Goal: Information Seeking & Learning: Learn about a topic

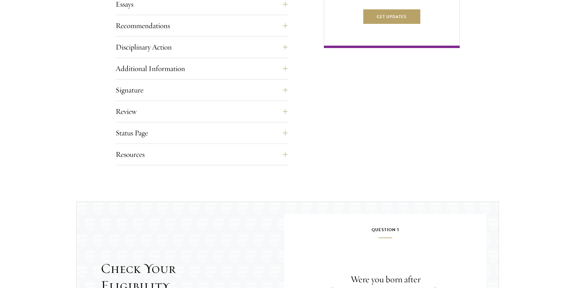
scroll to position [618, 0]
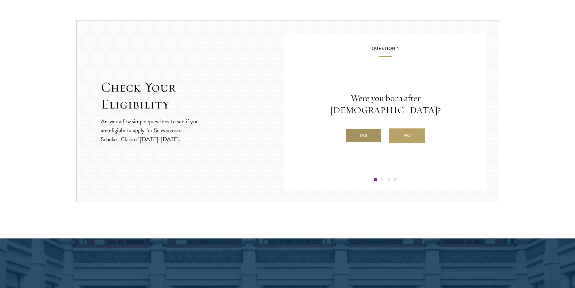
click at [367, 132] on label "Yes" at bounding box center [364, 135] width 36 height 14
click at [351, 132] on input "Yes" at bounding box center [348, 131] width 5 height 5
click at [364, 140] on label "Yes" at bounding box center [364, 135] width 36 height 14
click at [351, 134] on input "Yes" at bounding box center [348, 131] width 5 height 5
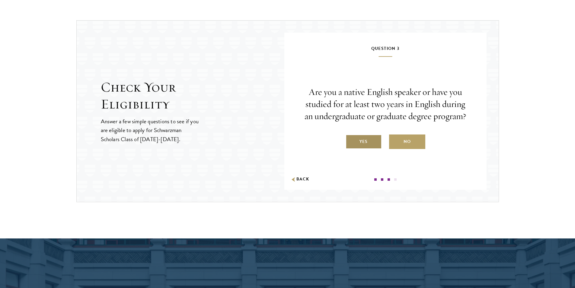
click at [364, 146] on label "Yes" at bounding box center [364, 141] width 36 height 14
click at [351, 140] on input "Yes" at bounding box center [348, 137] width 5 height 5
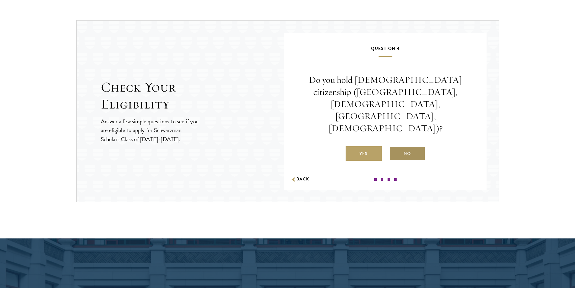
click at [400, 146] on label "No" at bounding box center [407, 153] width 36 height 14
click at [395, 147] on input "No" at bounding box center [391, 149] width 5 height 5
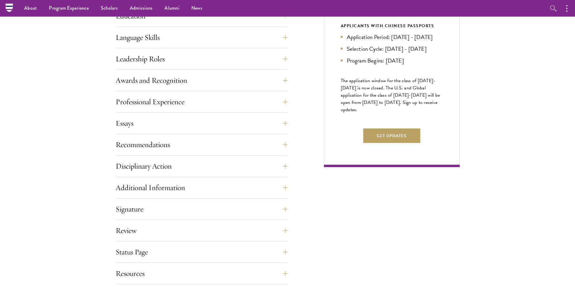
scroll to position [346, 0]
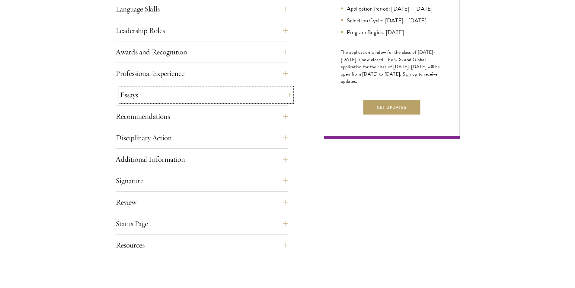
click at [286, 97] on button "Essays" at bounding box center [206, 95] width 172 height 14
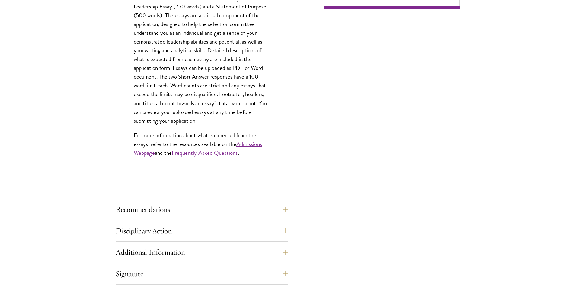
scroll to position [558, 0]
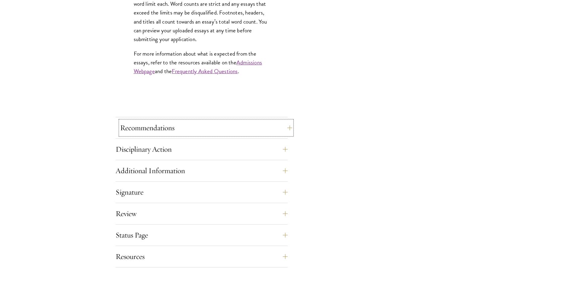
click at [247, 127] on button "Recommendations" at bounding box center [206, 127] width 172 height 14
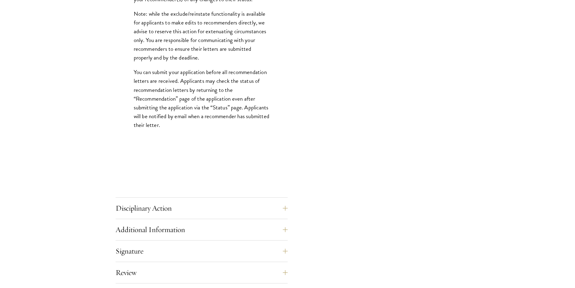
scroll to position [829, 0]
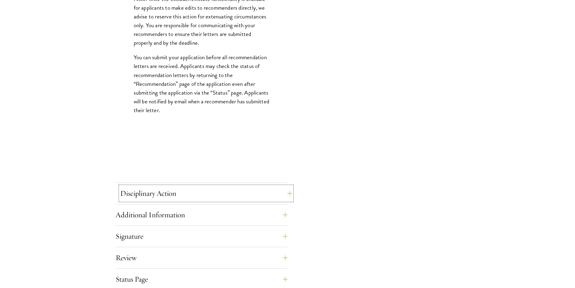
click at [222, 198] on button "Disciplinary Action" at bounding box center [206, 193] width 172 height 14
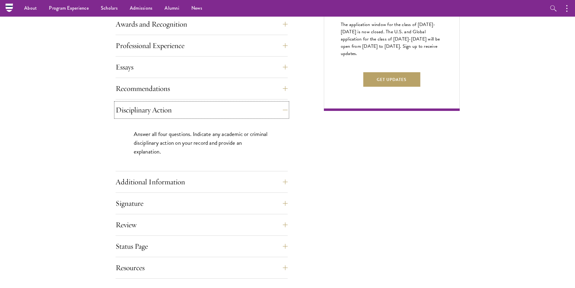
scroll to position [346, 0]
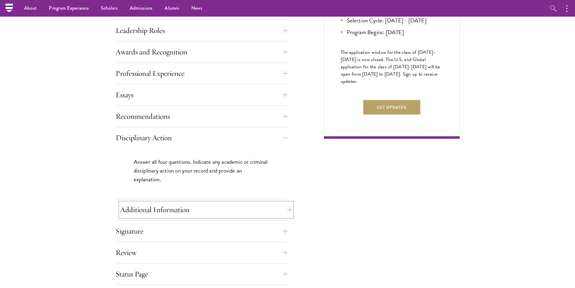
click at [215, 207] on button "Additional Information" at bounding box center [206, 209] width 172 height 14
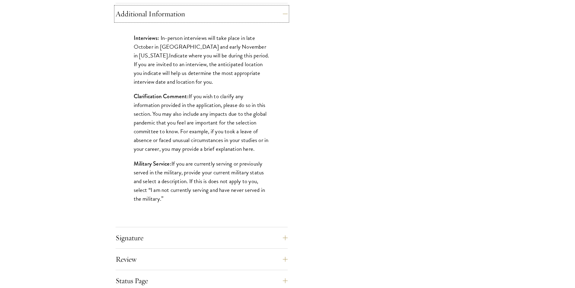
scroll to position [558, 0]
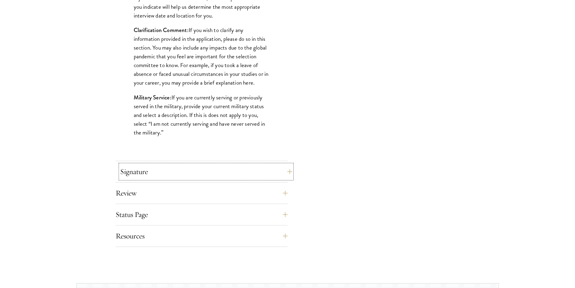
click at [237, 171] on button "Signature" at bounding box center [206, 171] width 172 height 14
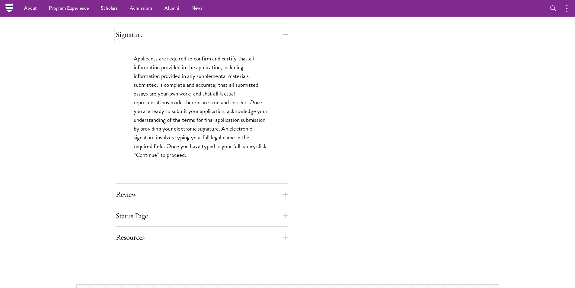
scroll to position [527, 0]
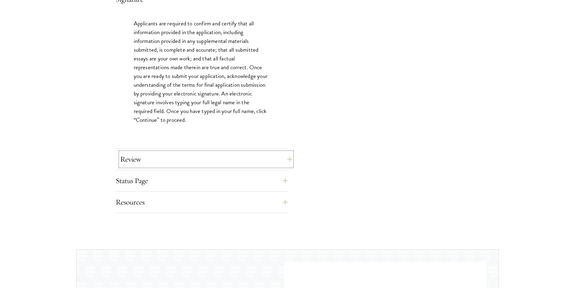
click at [270, 160] on button "Review" at bounding box center [206, 159] width 172 height 14
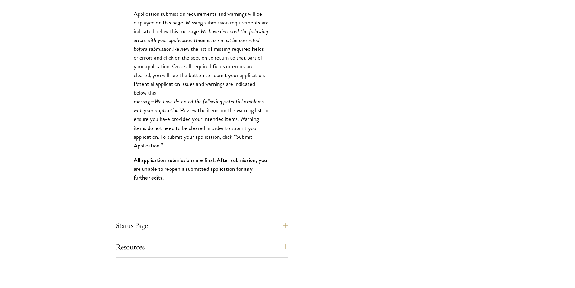
scroll to position [588, 0]
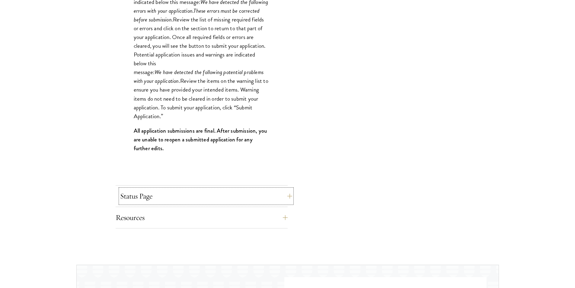
click at [249, 198] on button "Status Page" at bounding box center [206, 196] width 172 height 14
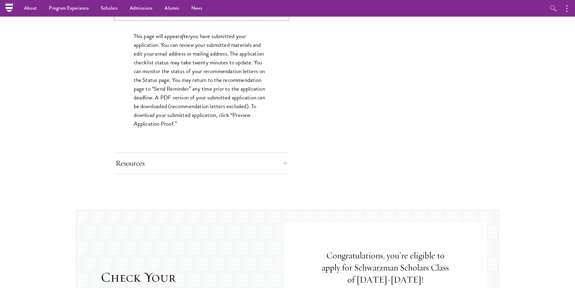
scroll to position [497, 0]
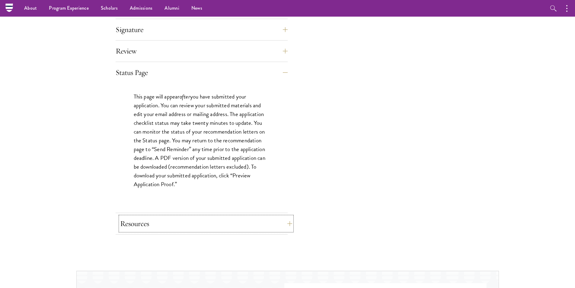
click at [241, 221] on button "Resources" at bounding box center [206, 223] width 172 height 14
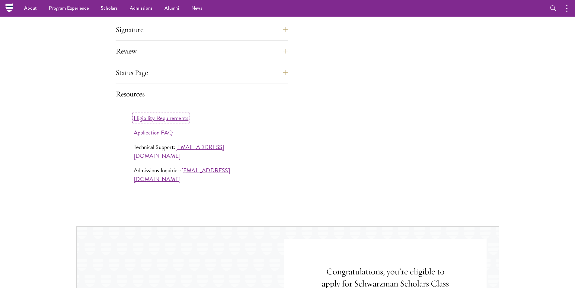
click at [182, 118] on link "Eligibility Requirements" at bounding box center [161, 118] width 55 height 9
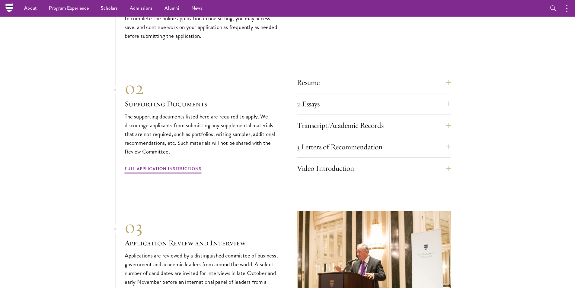
scroll to position [1851, 0]
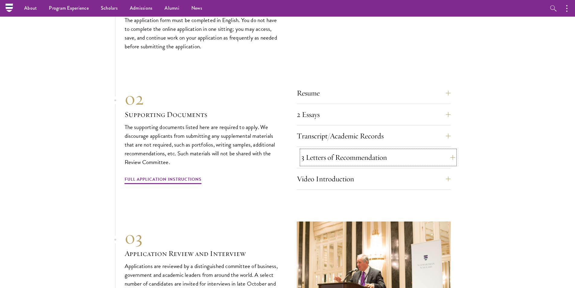
click at [379, 150] on button "3 Letters of Recommendation" at bounding box center [378, 157] width 154 height 14
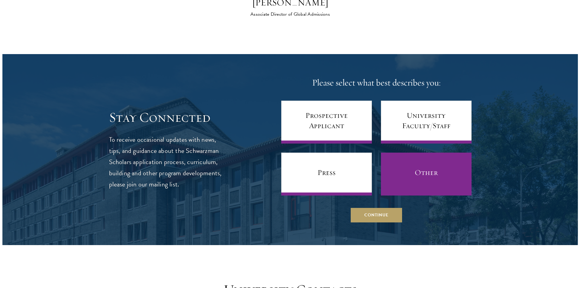
scroll to position [2455, 0]
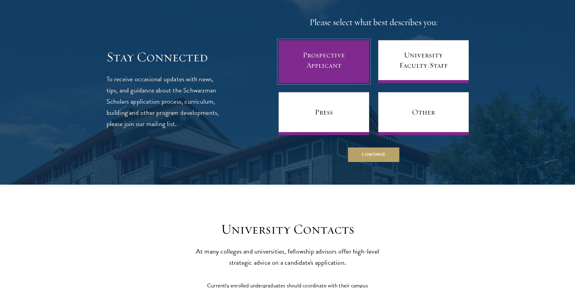
click at [327, 51] on link "Prospective Applicant" at bounding box center [324, 61] width 91 height 43
click at [356, 56] on link "Prospective Applicant" at bounding box center [324, 61] width 91 height 43
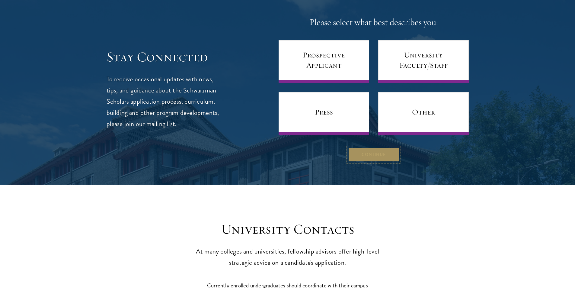
click at [384, 147] on button "Continue" at bounding box center [373, 154] width 51 height 14
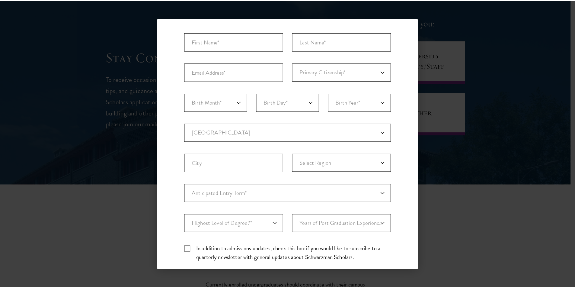
scroll to position [123, 0]
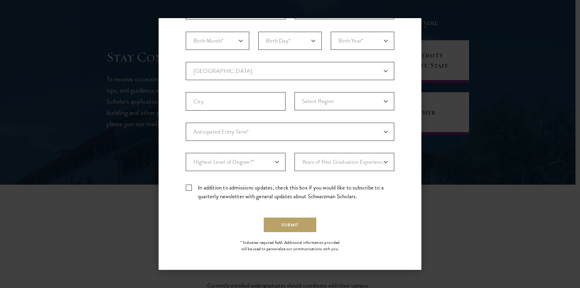
click at [447, 50] on div "Back Stay Connected Please select what best describes you: Prospective Applican…" at bounding box center [290, 144] width 580 height 252
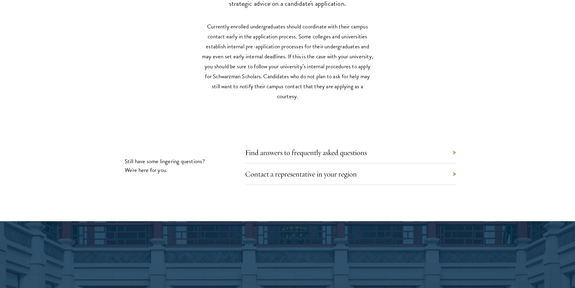
scroll to position [2757, 0]
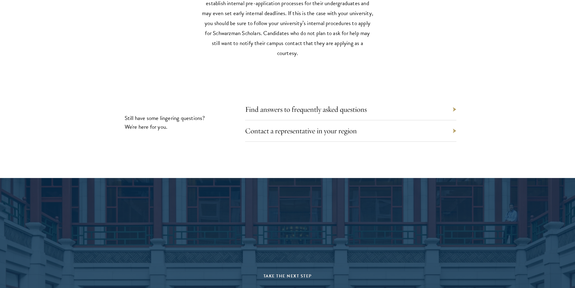
click at [365, 122] on div "Contact a representative in your region" at bounding box center [350, 130] width 211 height 21
click at [335, 126] on link "Contact a representative in your region" at bounding box center [306, 130] width 112 height 9
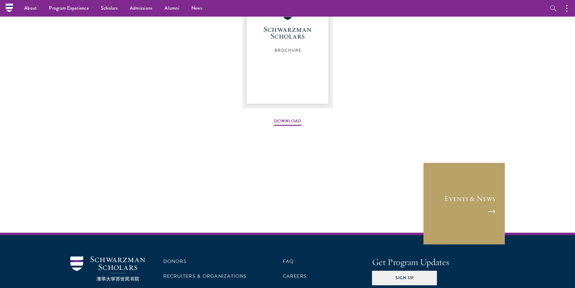
scroll to position [815, 0]
